Goal: Transaction & Acquisition: Purchase product/service

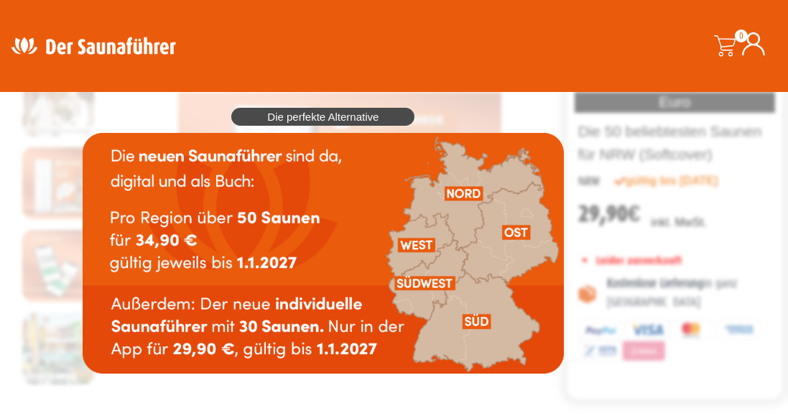
scroll to position [90, 0]
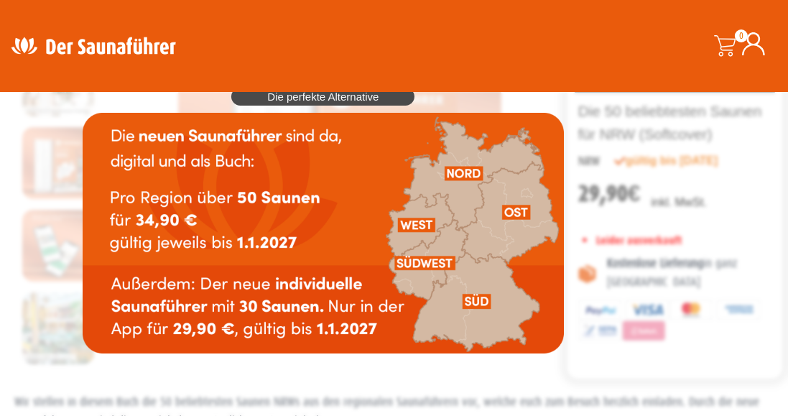
click at [415, 221] on img at bounding box center [323, 233] width 481 height 241
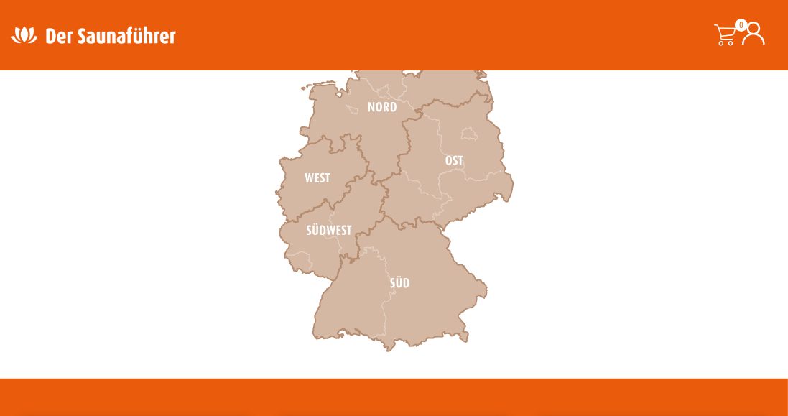
scroll to position [500, 0]
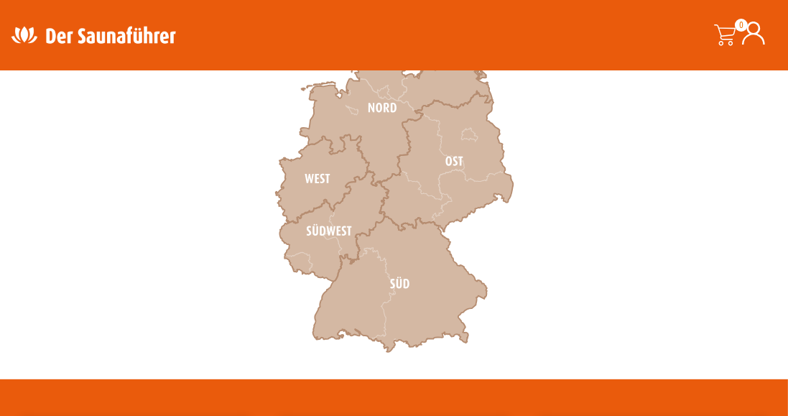
click at [317, 183] on icon at bounding box center [322, 179] width 93 height 88
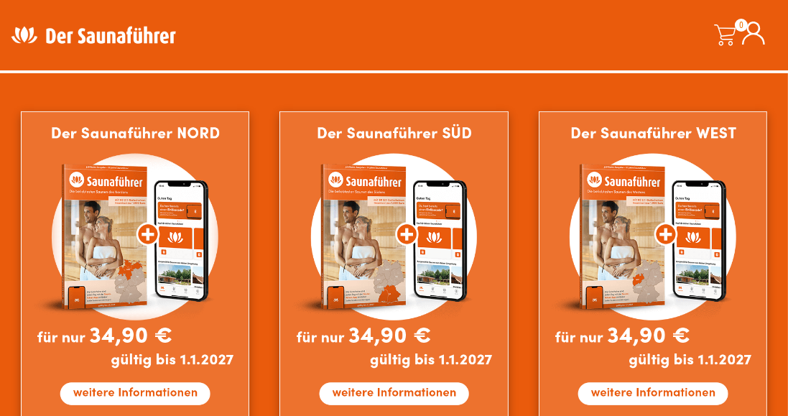
scroll to position [842, 0]
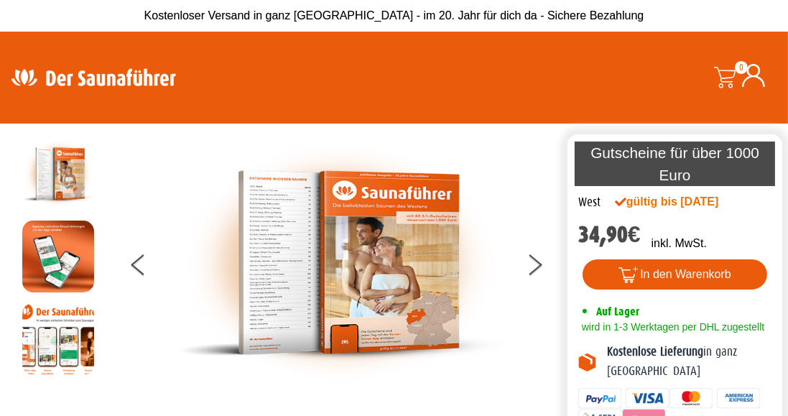
click at [68, 80] on img at bounding box center [93, 77] width 187 height 28
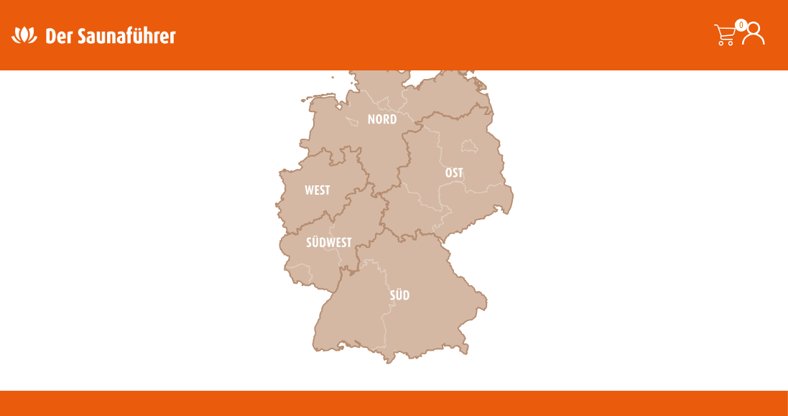
scroll to position [492, 0]
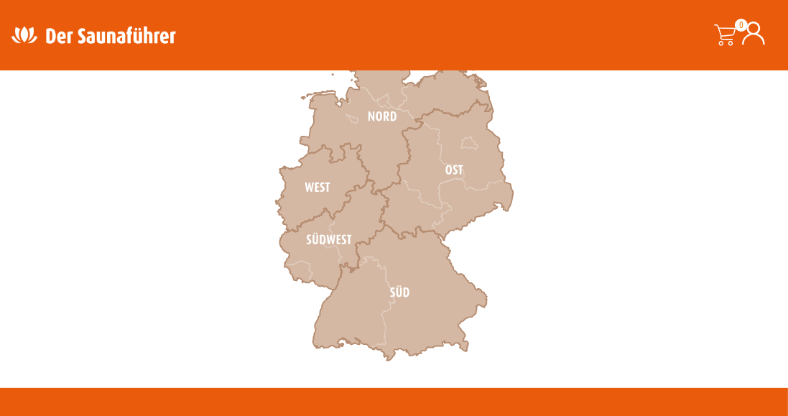
click at [323, 253] on icon at bounding box center [334, 235] width 109 height 110
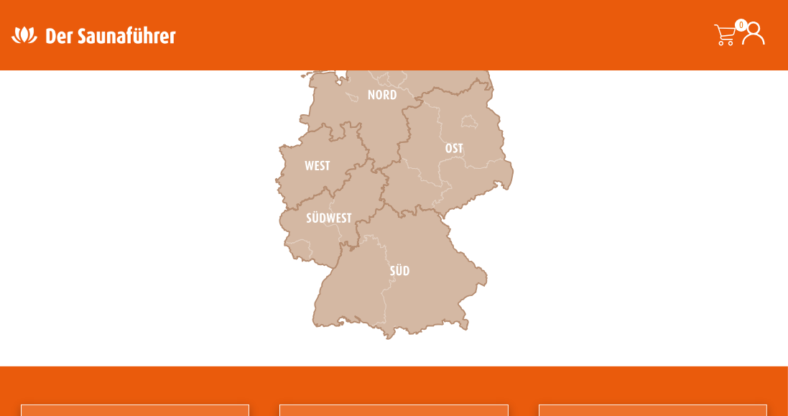
scroll to position [601, 0]
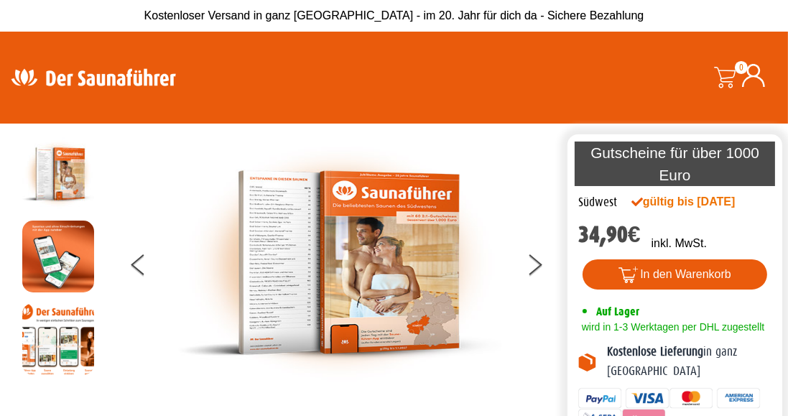
click at [144, 81] on img at bounding box center [93, 77] width 187 height 28
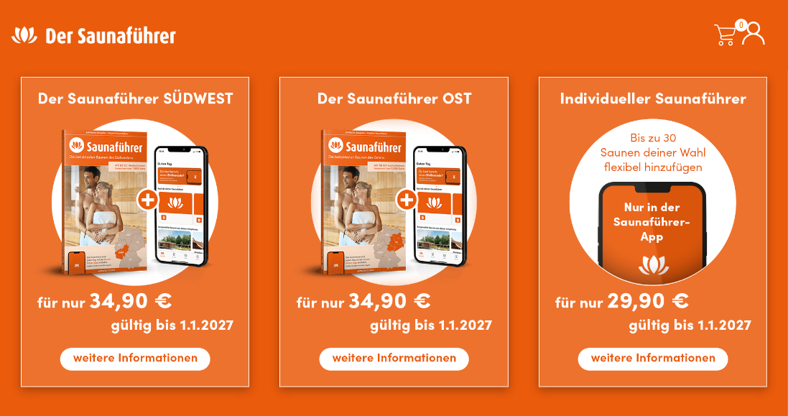
scroll to position [1216, 0]
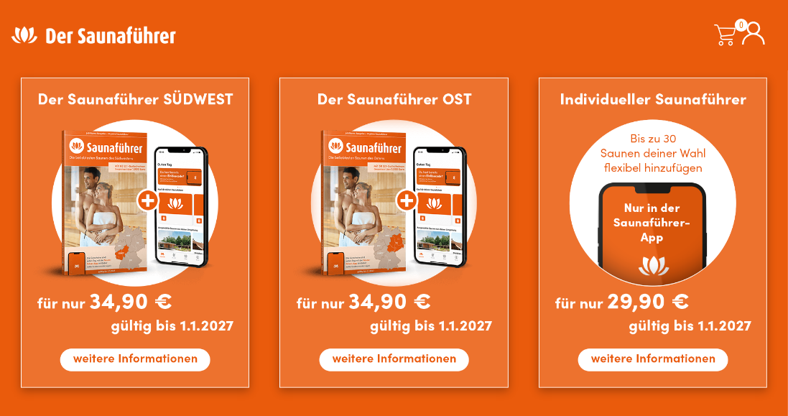
click at [670, 364] on img at bounding box center [653, 233] width 229 height 310
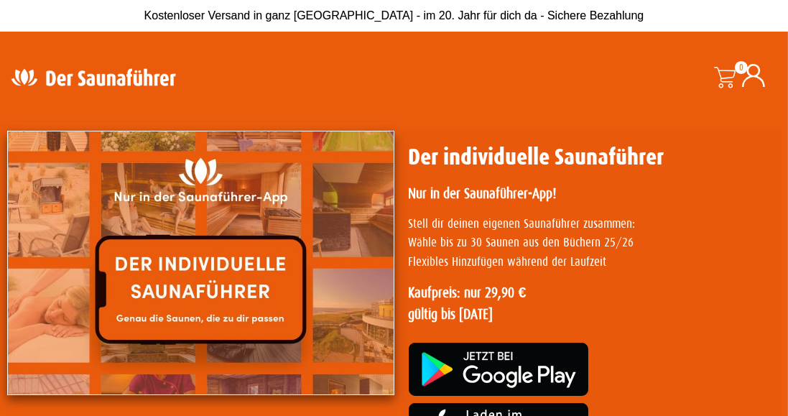
click at [108, 78] on img at bounding box center [93, 77] width 187 height 28
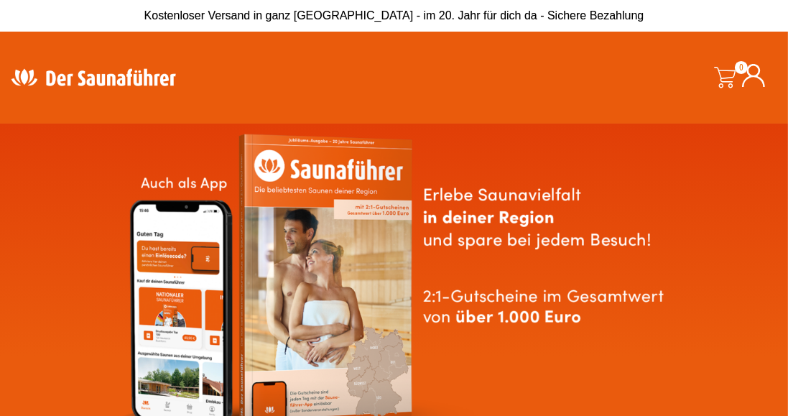
click at [264, 351] on img at bounding box center [394, 292] width 563 height 322
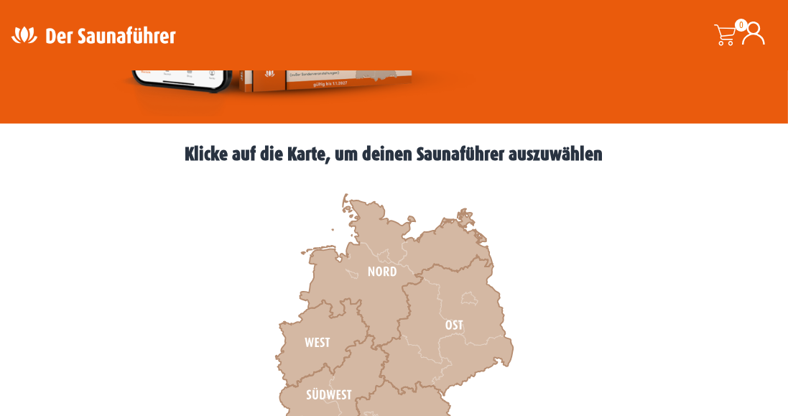
click at [389, 275] on icon at bounding box center [396, 273] width 193 height 156
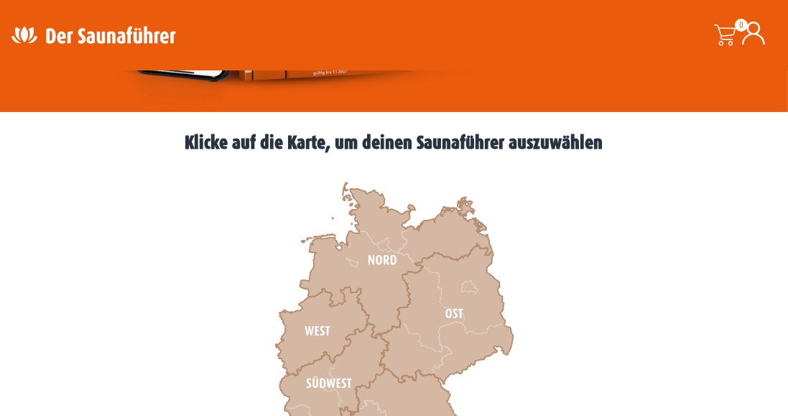
scroll to position [382, 0]
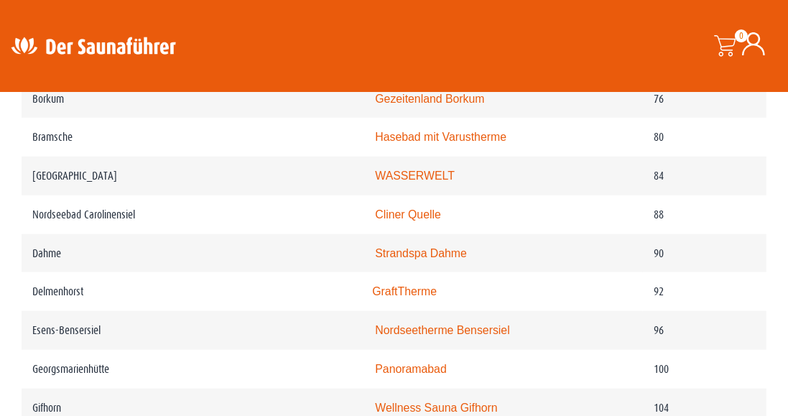
scroll to position [1362, 0]
